Goal: Task Accomplishment & Management: Manage account settings

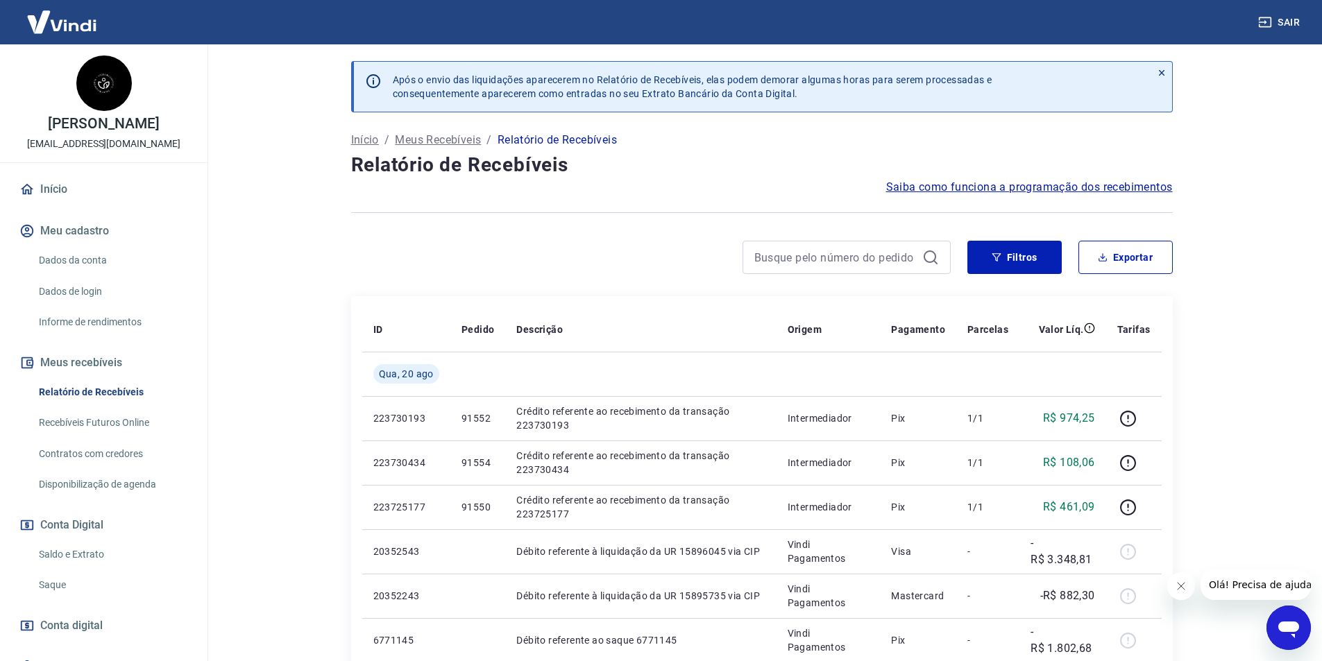
scroll to position [208, 0]
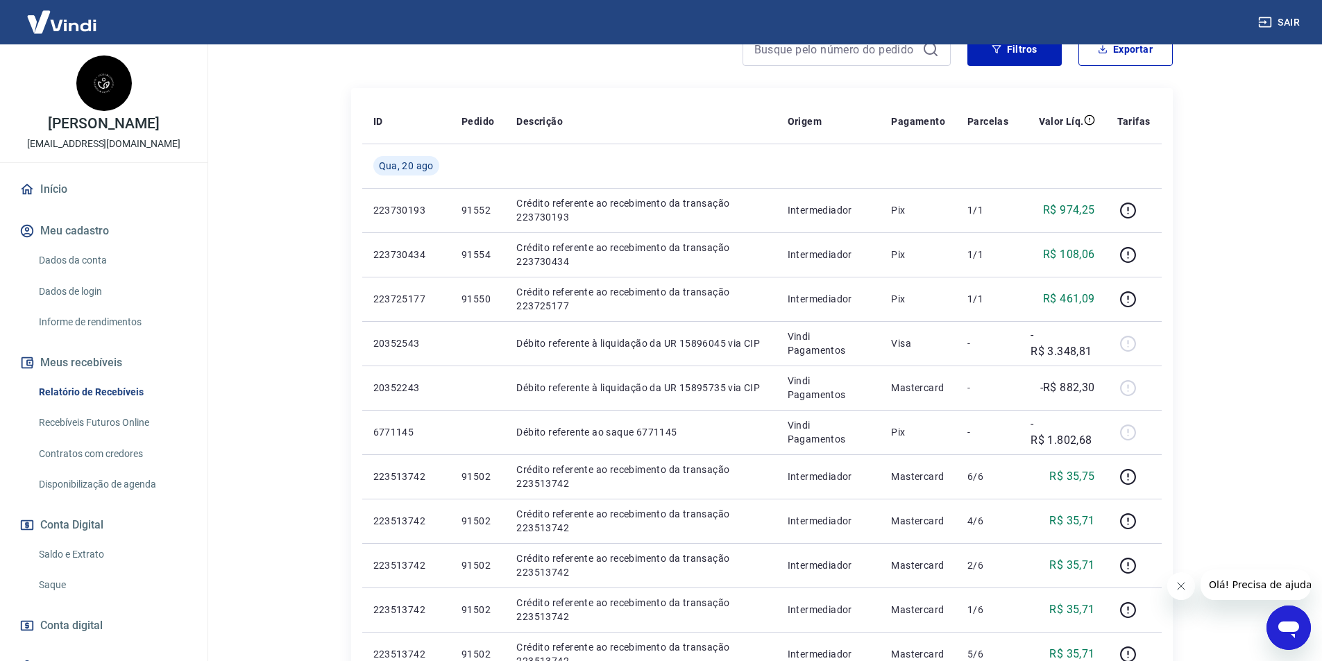
click at [81, 593] on link "Saque" at bounding box center [111, 585] width 157 height 28
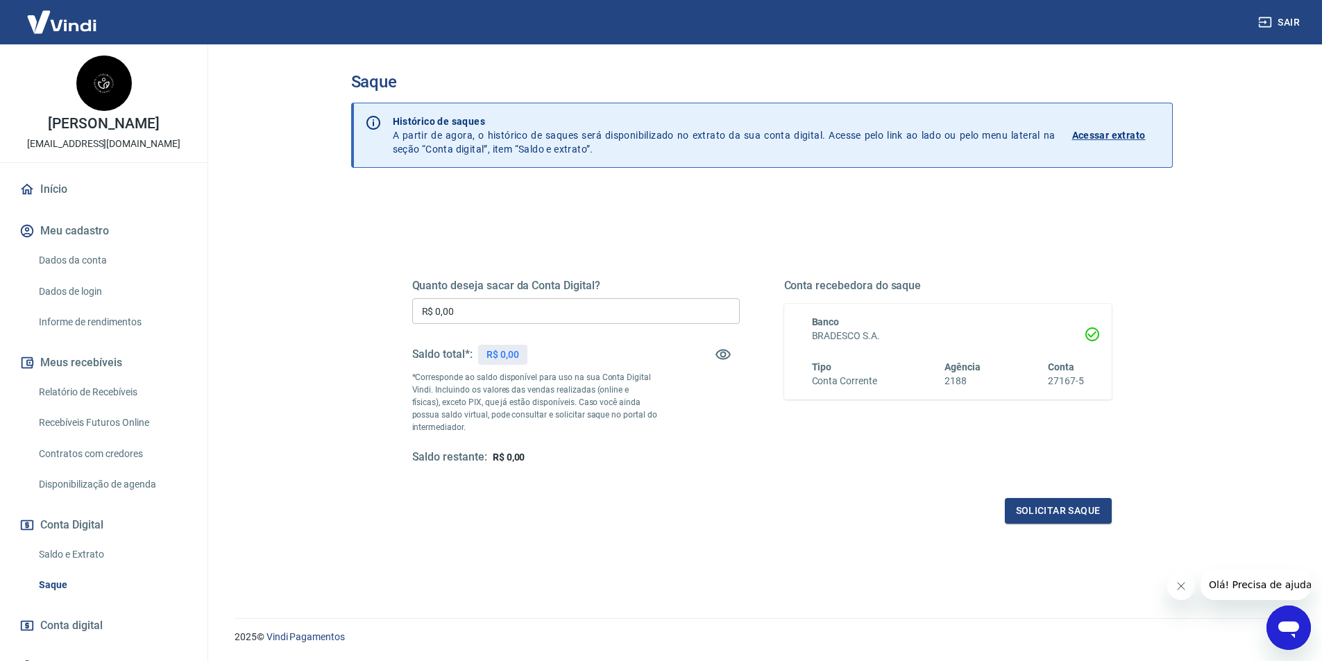
click at [1179, 578] on button "Fechar mensagem da empresa" at bounding box center [1180, 586] width 28 height 28
click at [80, 389] on link "Relatório de Recebíveis" at bounding box center [111, 392] width 157 height 28
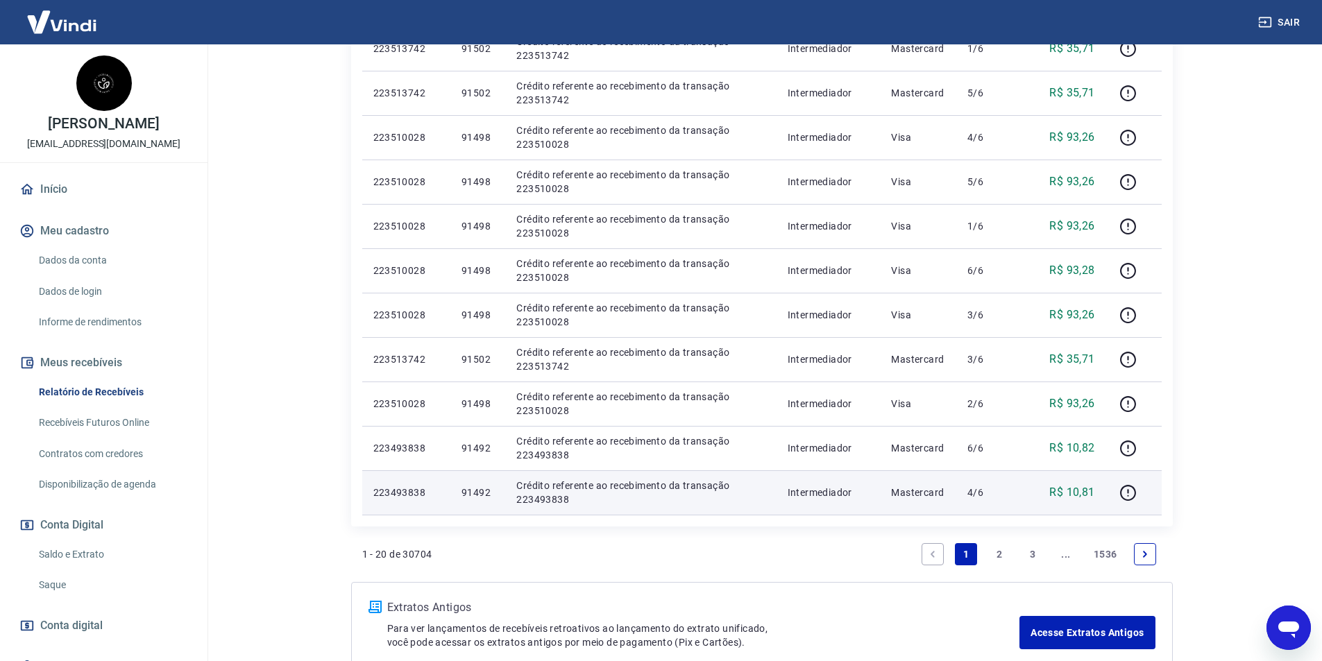
scroll to position [851, 0]
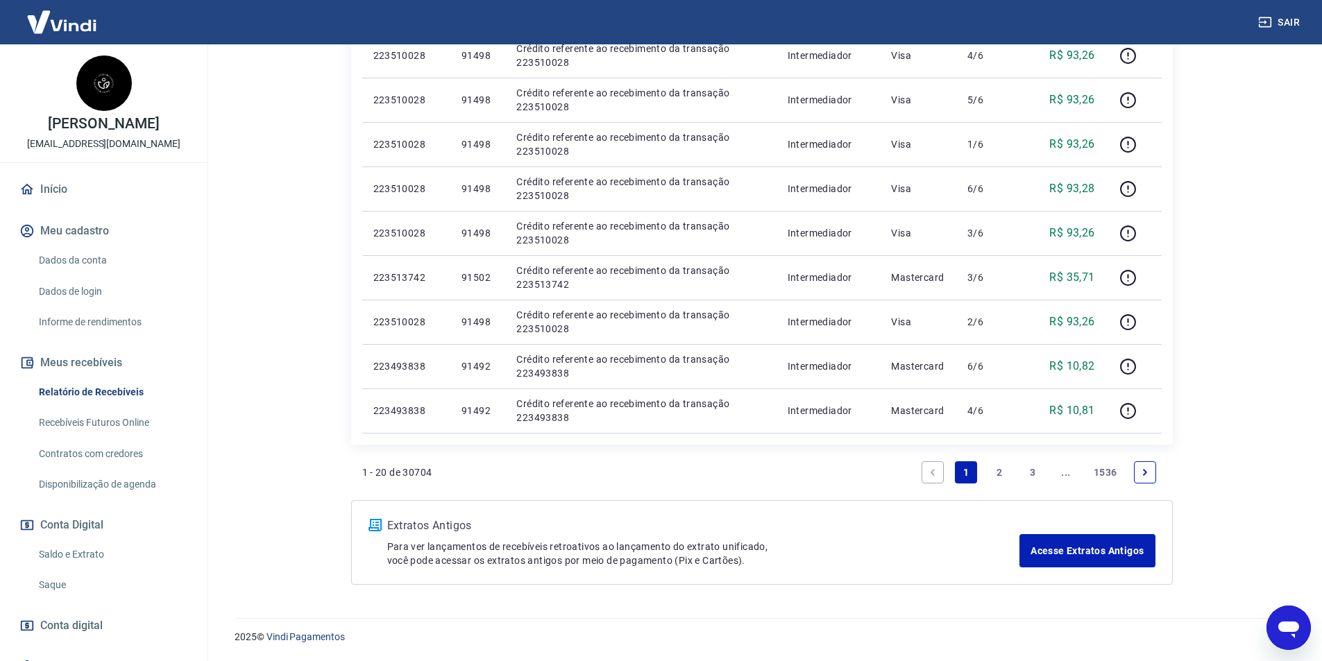
click at [83, 585] on link "Saque" at bounding box center [111, 585] width 157 height 28
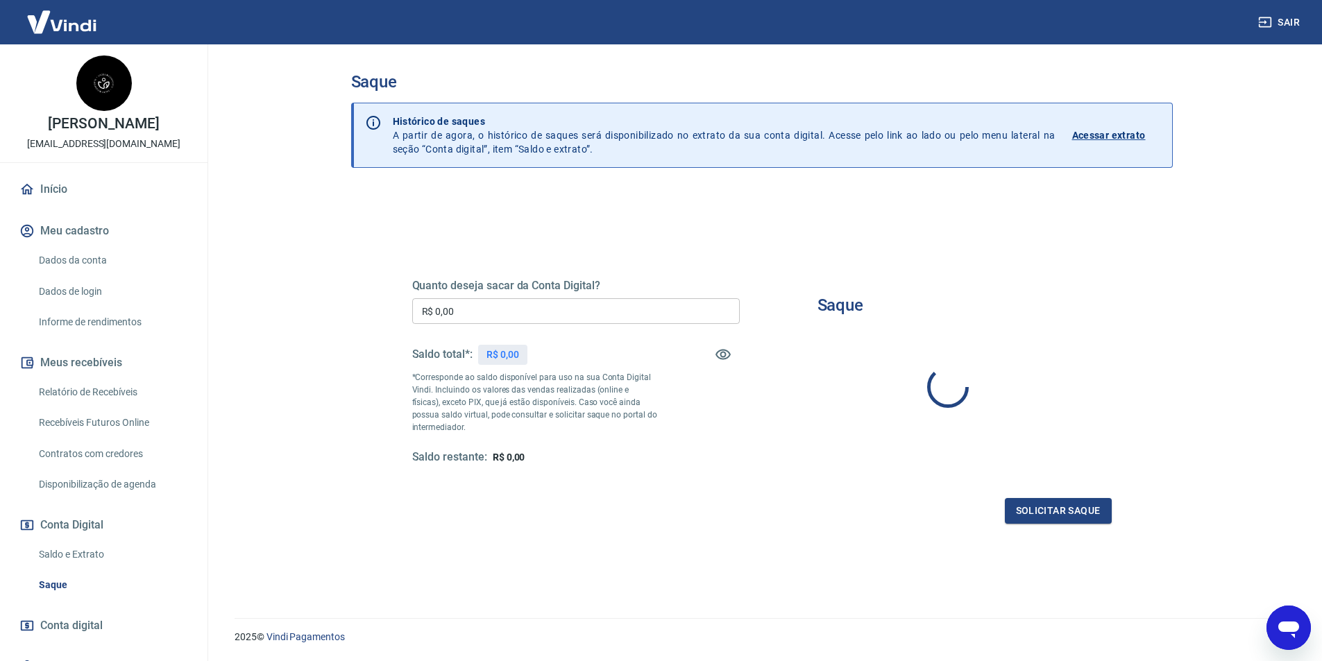
click at [537, 307] on input "R$ 0,00" at bounding box center [575, 311] width 327 height 26
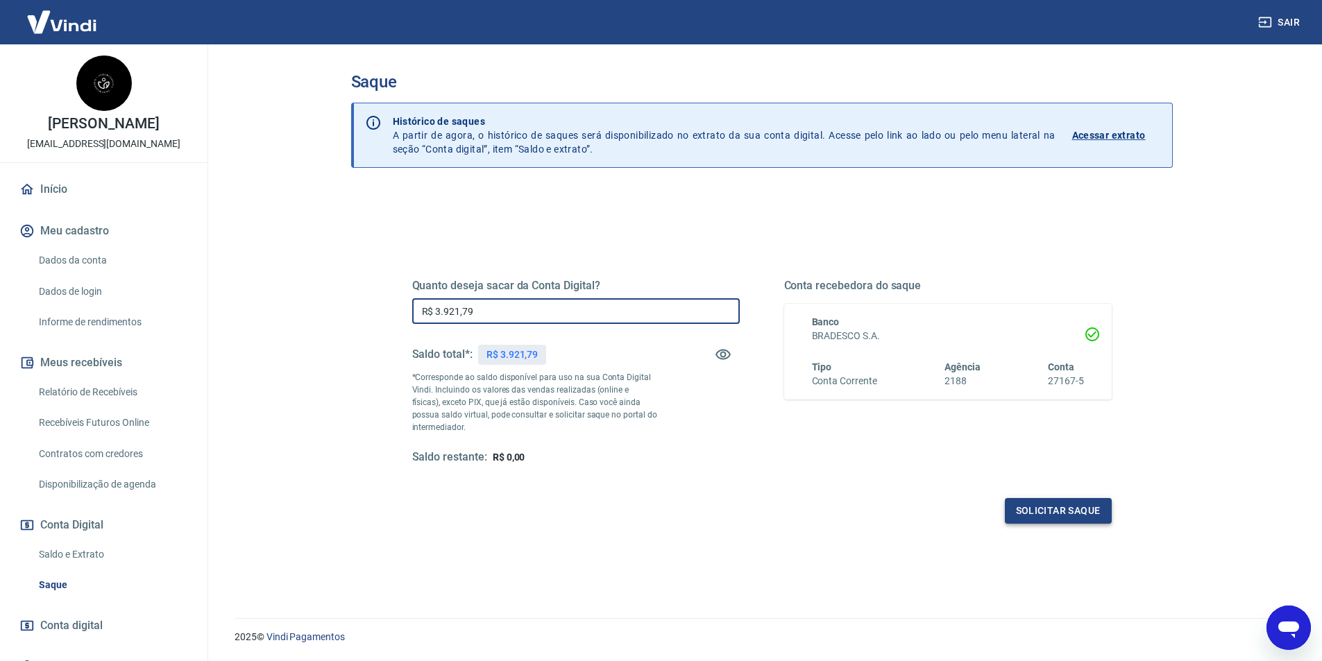
type input "R$ 3.921,79"
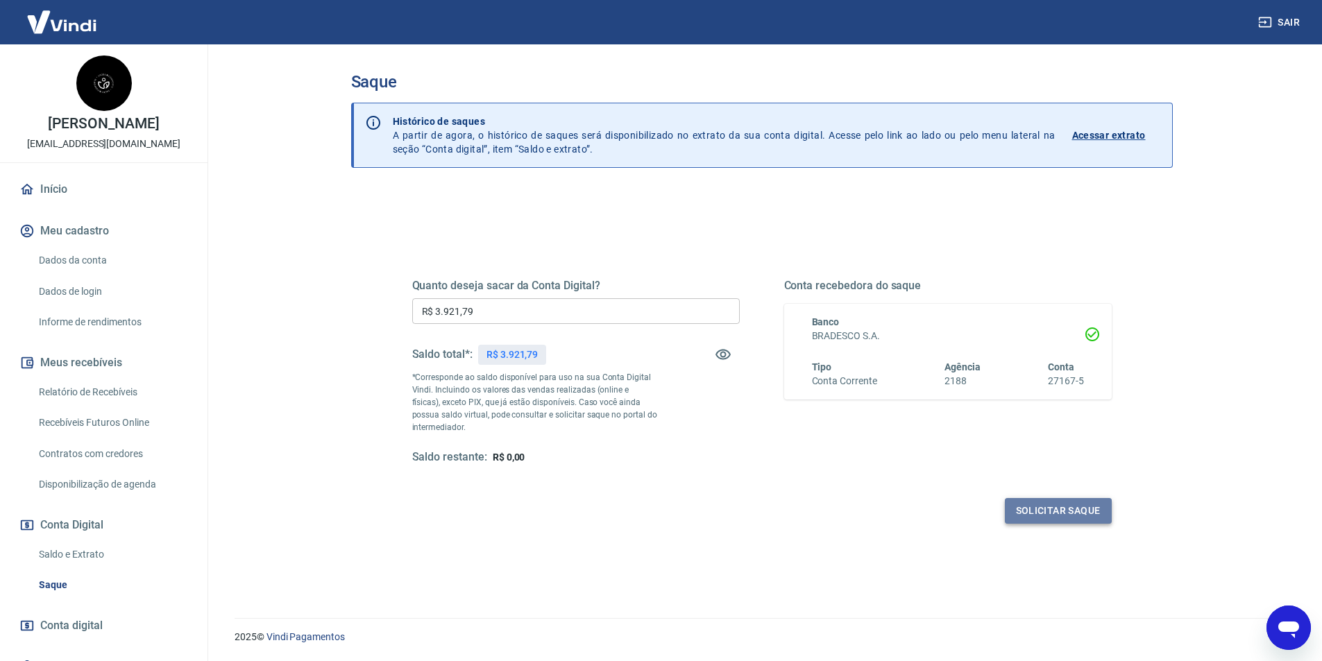
click at [1076, 508] on button "Solicitar saque" at bounding box center [1058, 511] width 107 height 26
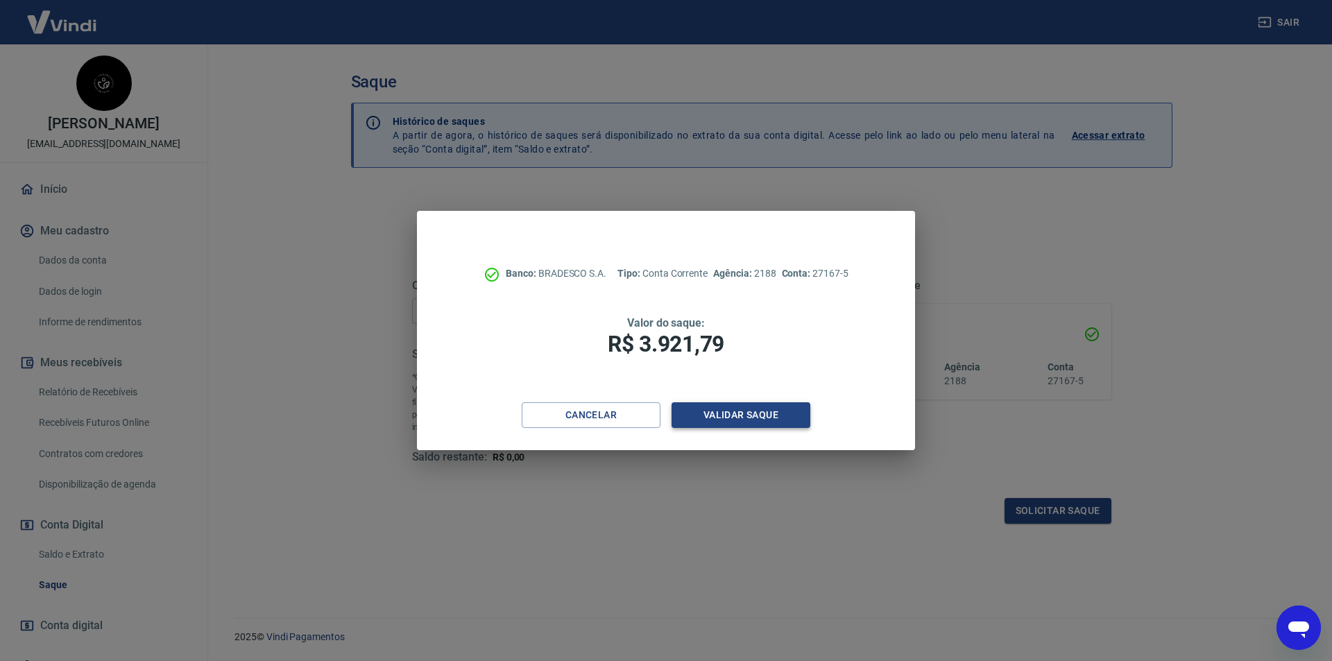
click at [758, 412] on button "Validar saque" at bounding box center [741, 415] width 139 height 26
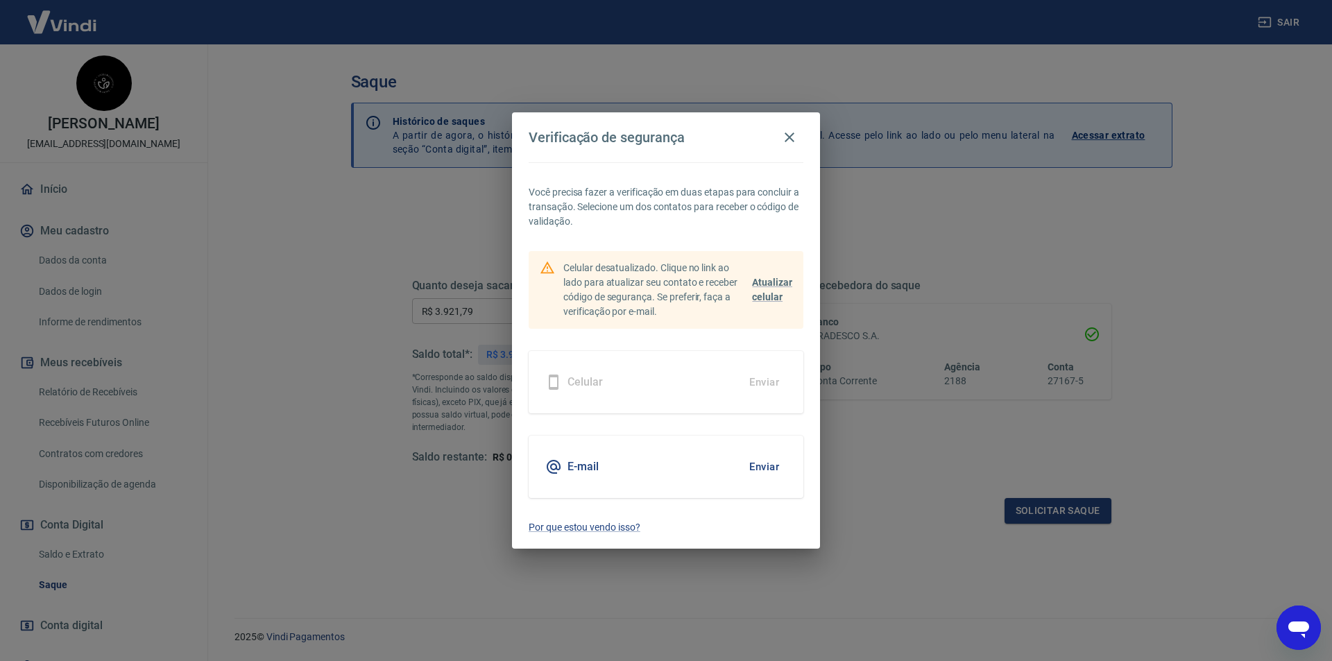
click at [763, 468] on button "Enviar" at bounding box center [764, 466] width 45 height 29
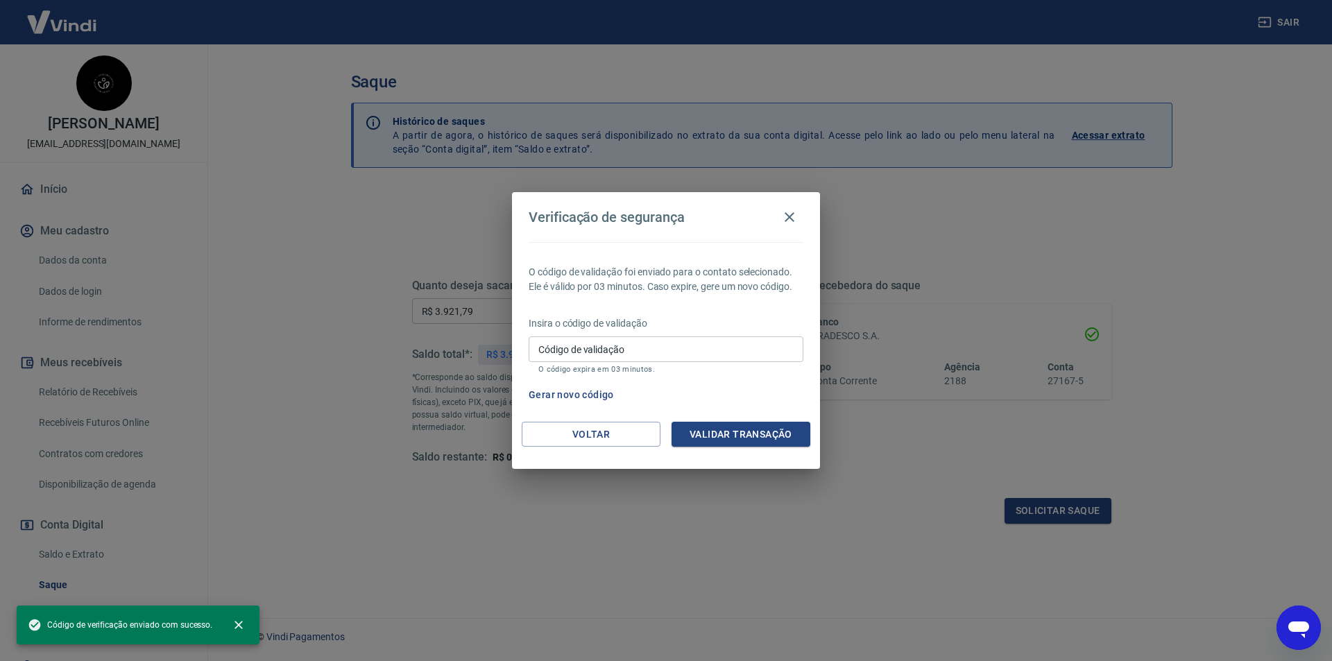
click at [733, 345] on input "Código de validação" at bounding box center [666, 349] width 275 height 26
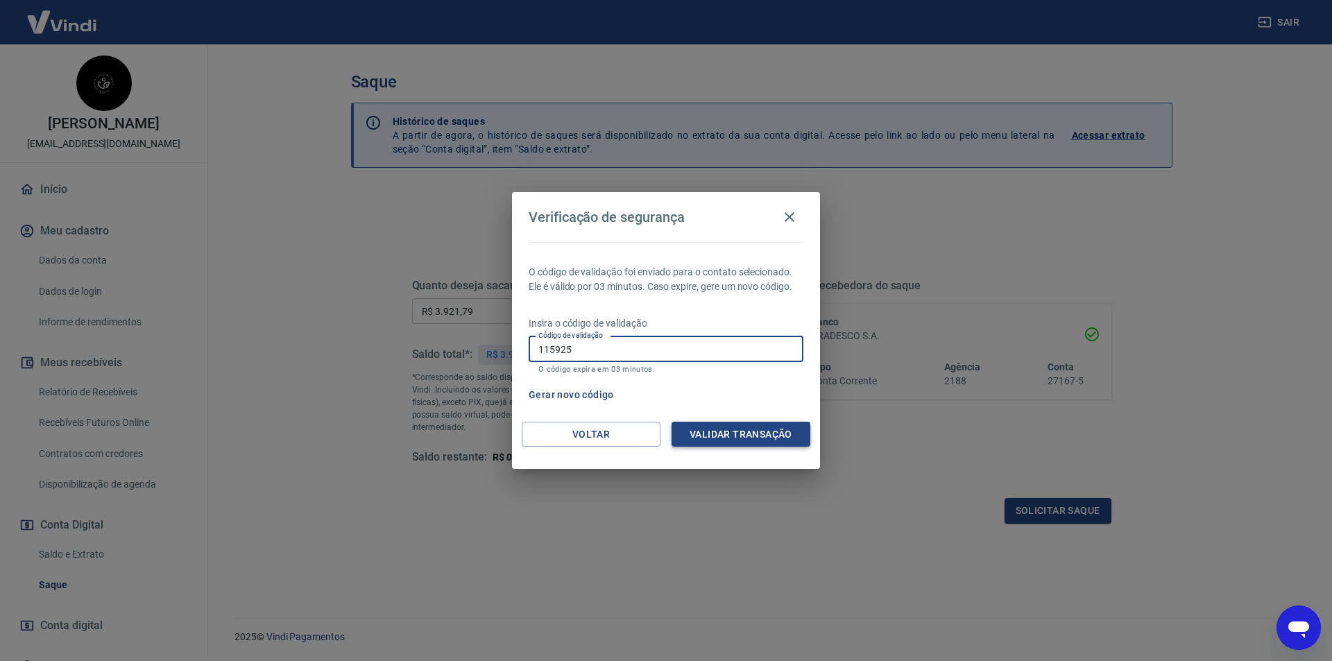
type input "115925"
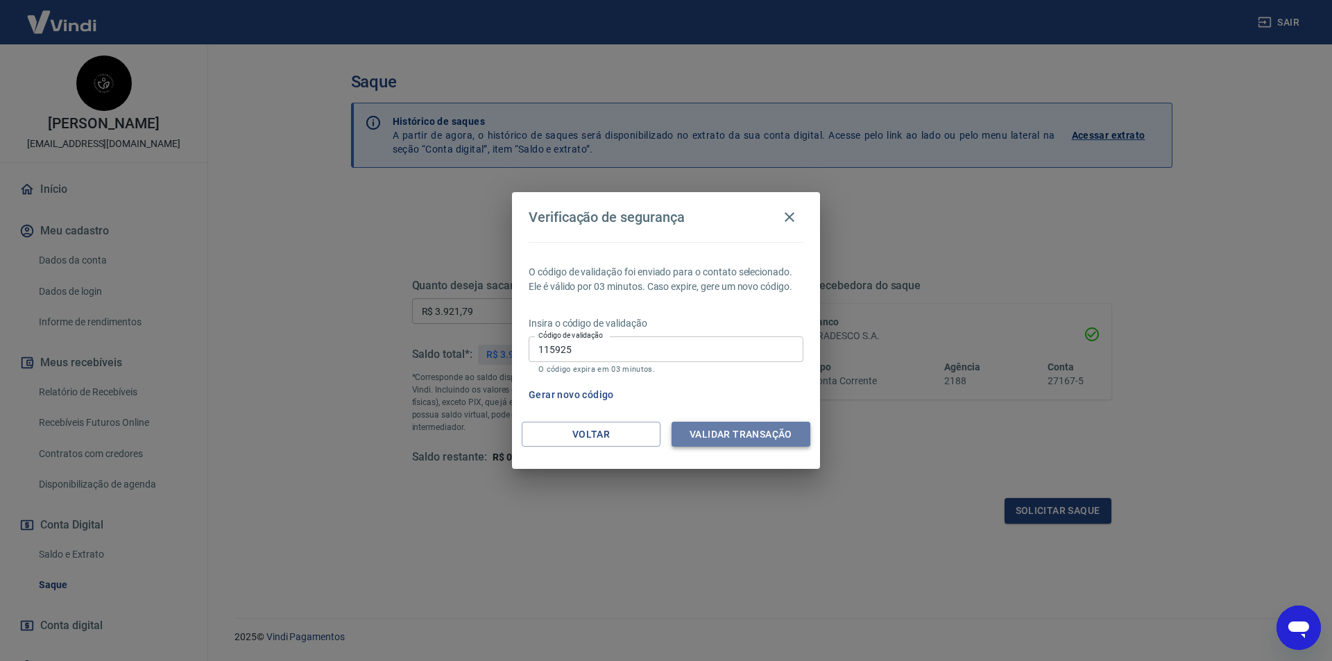
click at [728, 425] on button "Validar transação" at bounding box center [741, 435] width 139 height 26
